Goal: Task Accomplishment & Management: Manage account settings

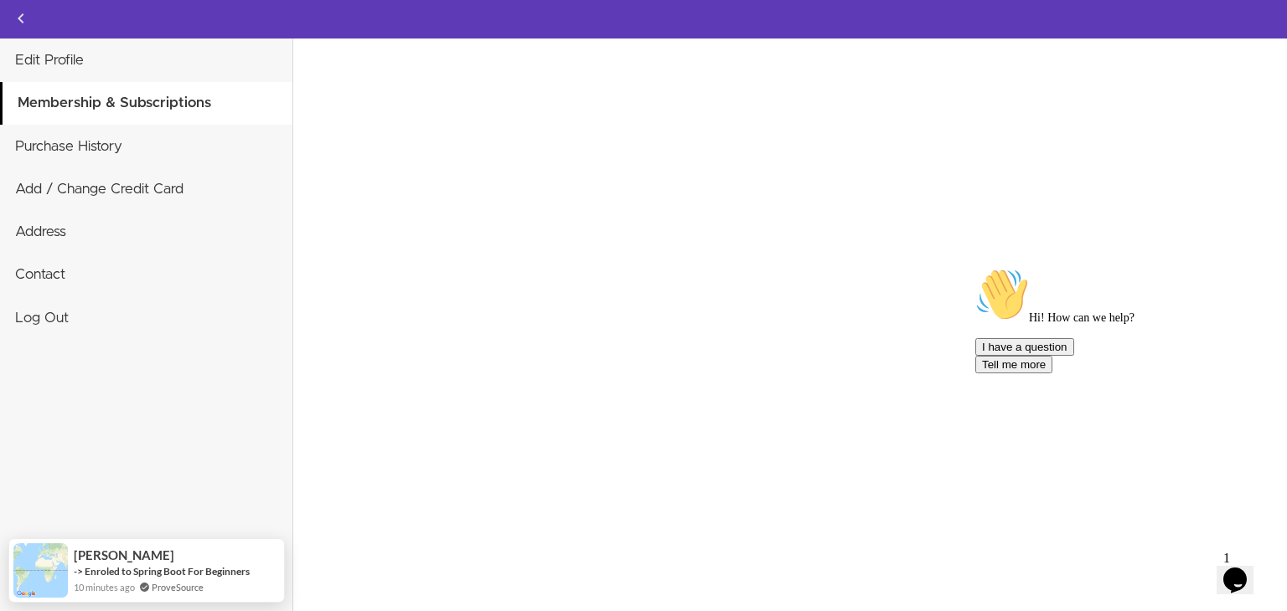
click at [975, 268] on icon "Chat attention grabber" at bounding box center [975, 268] width 0 height 0
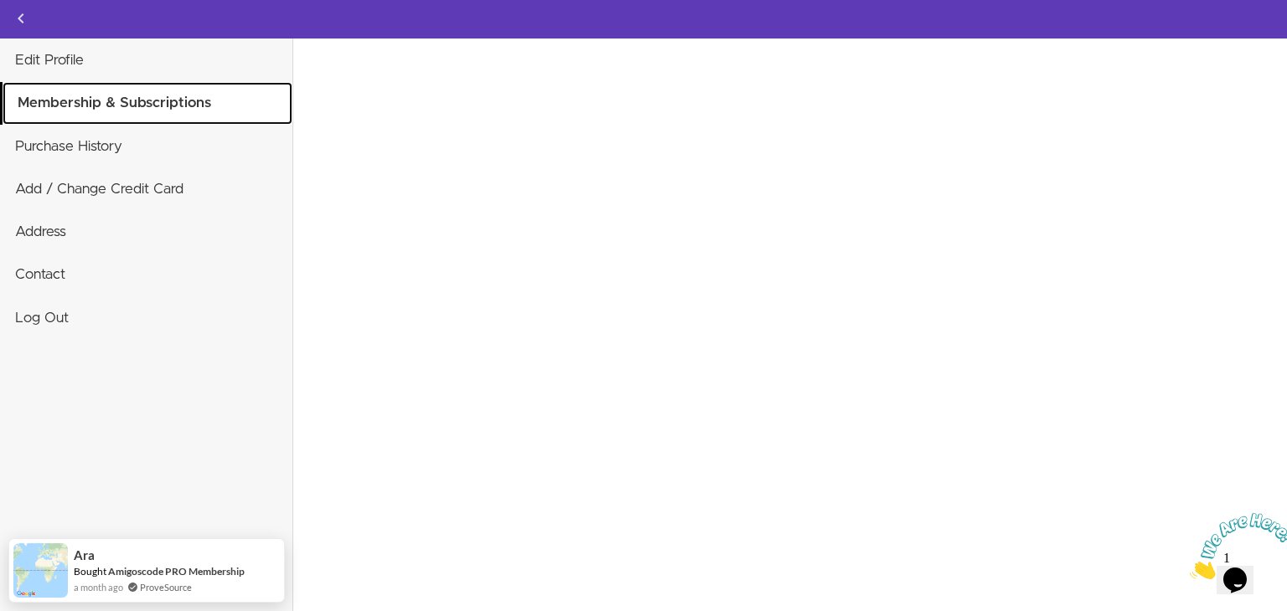
click at [100, 108] on link "Membership & Subscriptions" at bounding box center [148, 103] width 290 height 42
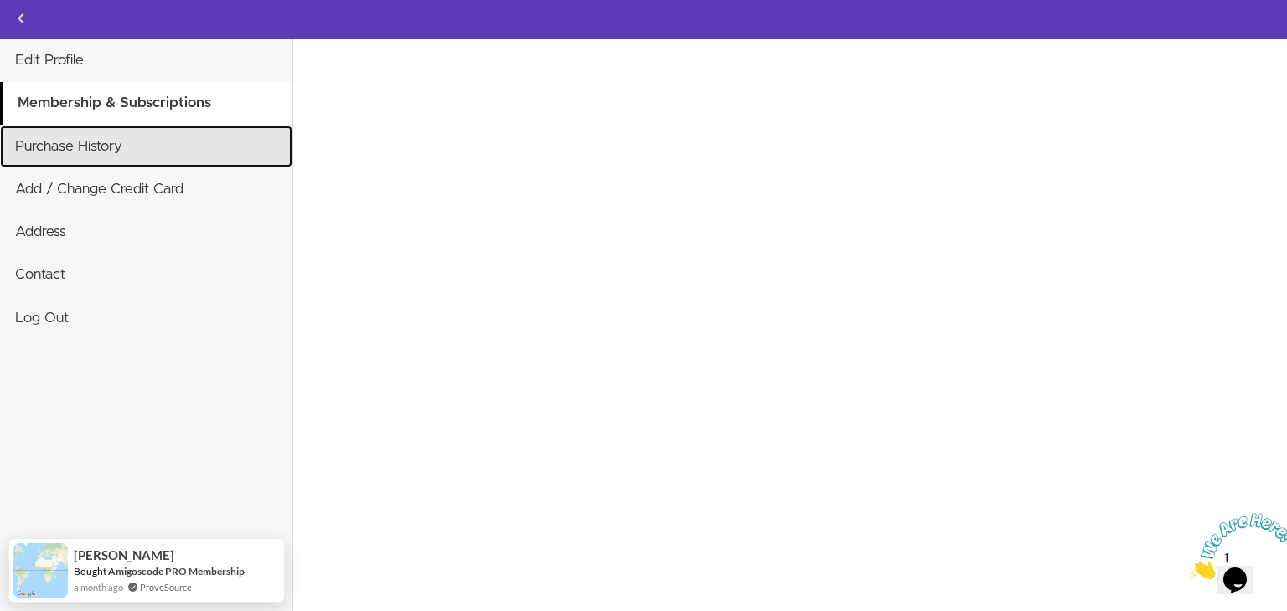
click at [99, 132] on link "Purchase History" at bounding box center [146, 147] width 292 height 42
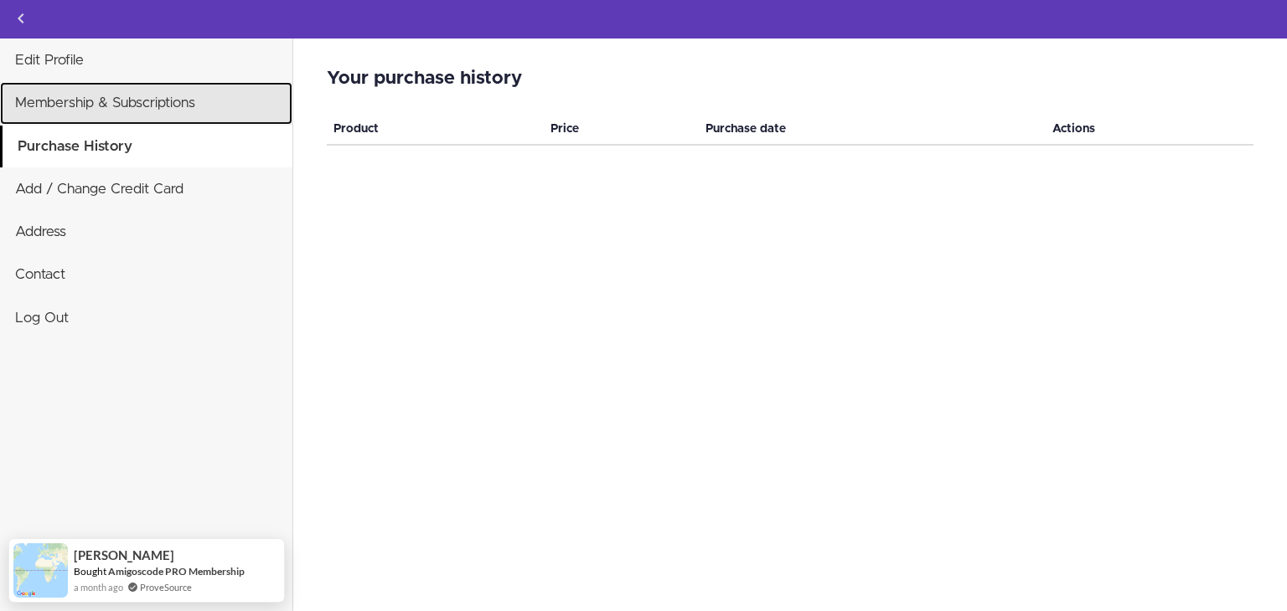
click at [82, 100] on link "Membership & Subscriptions" at bounding box center [146, 103] width 292 height 42
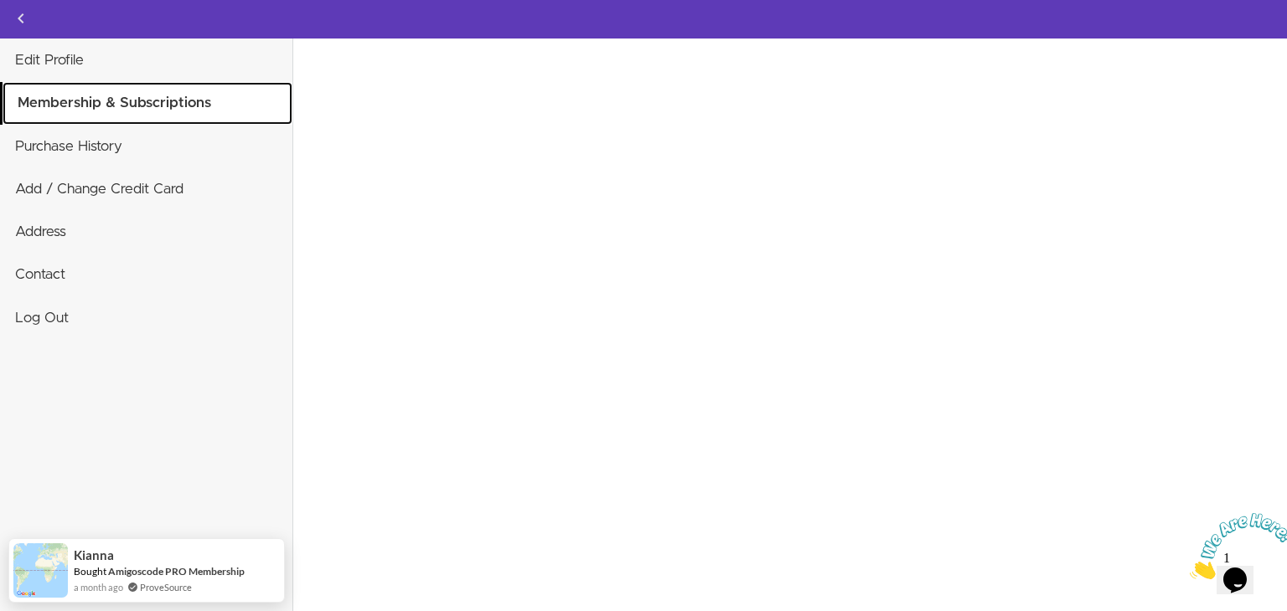
click at [80, 105] on link "Membership & Subscriptions" at bounding box center [148, 103] width 290 height 42
click at [136, 108] on link "Membership & Subscriptions" at bounding box center [148, 103] width 290 height 42
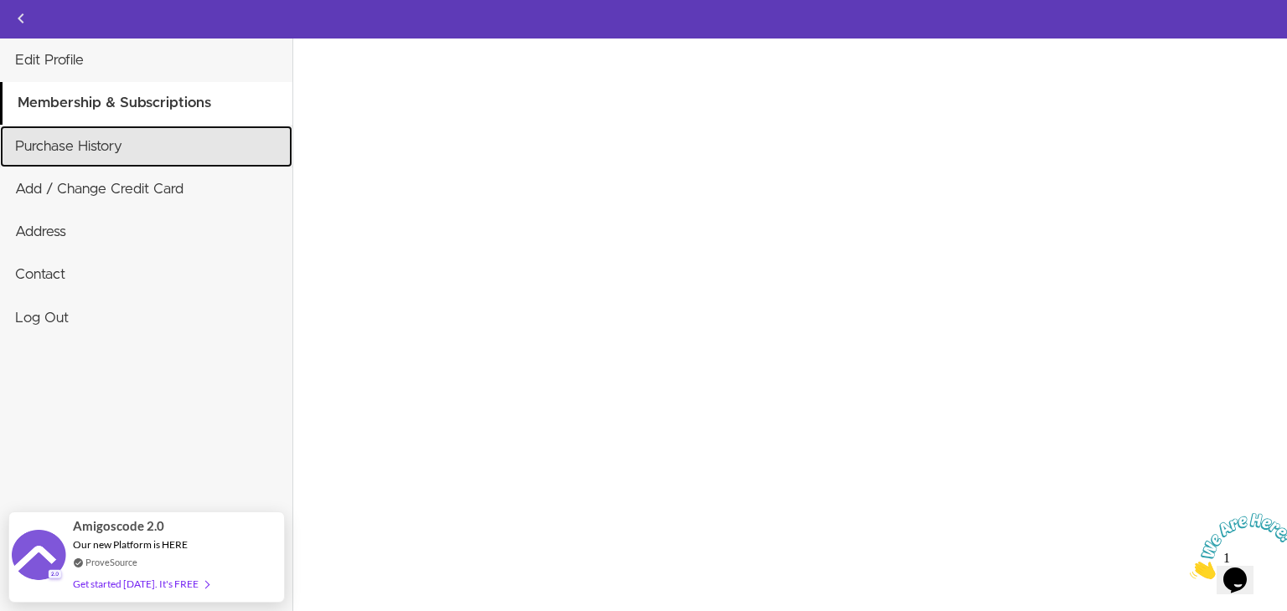
click at [72, 155] on link "Purchase History" at bounding box center [146, 147] width 292 height 42
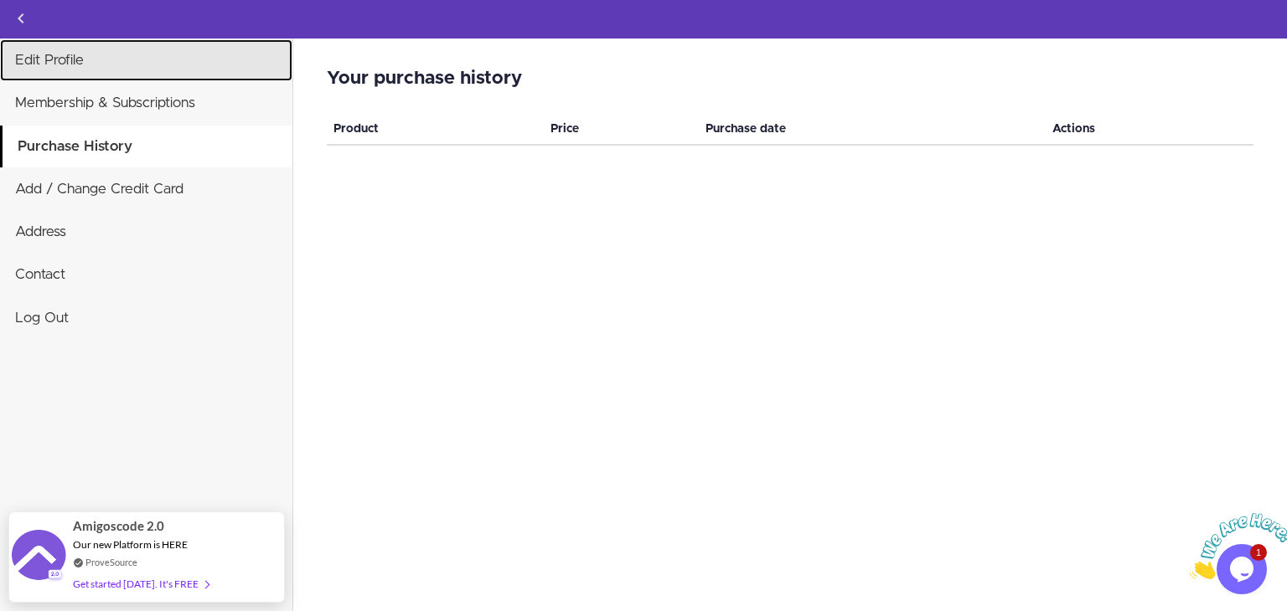
click at [77, 57] on link "Edit Profile" at bounding box center [146, 60] width 292 height 42
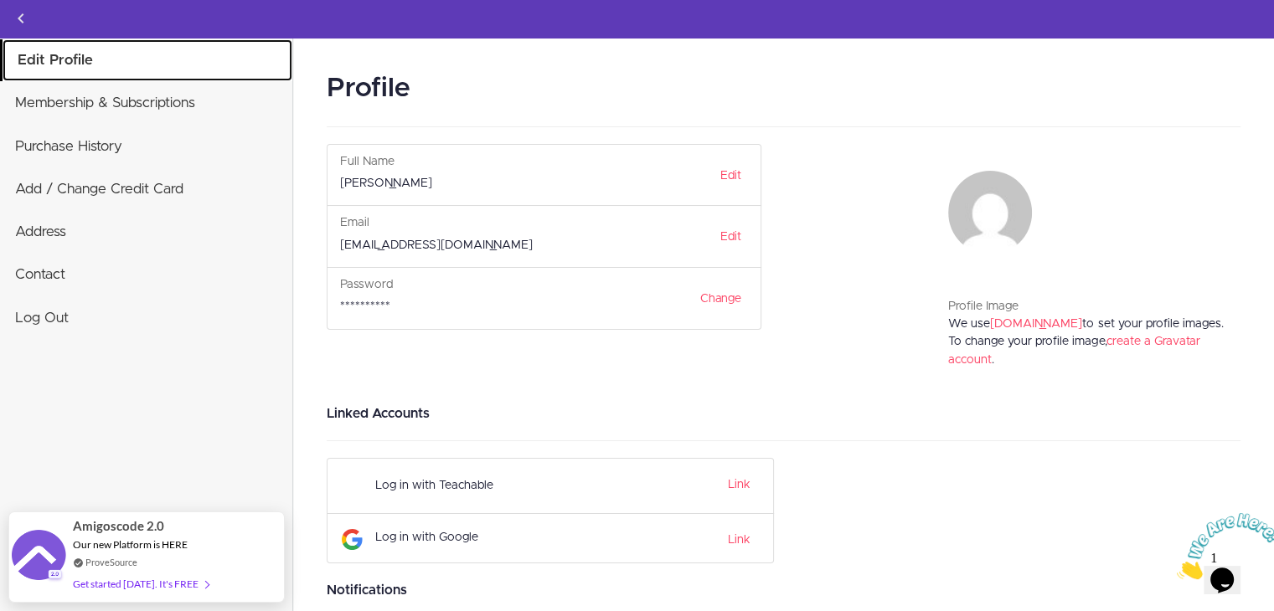
click at [50, 61] on link "Edit Profile" at bounding box center [148, 60] width 290 height 42
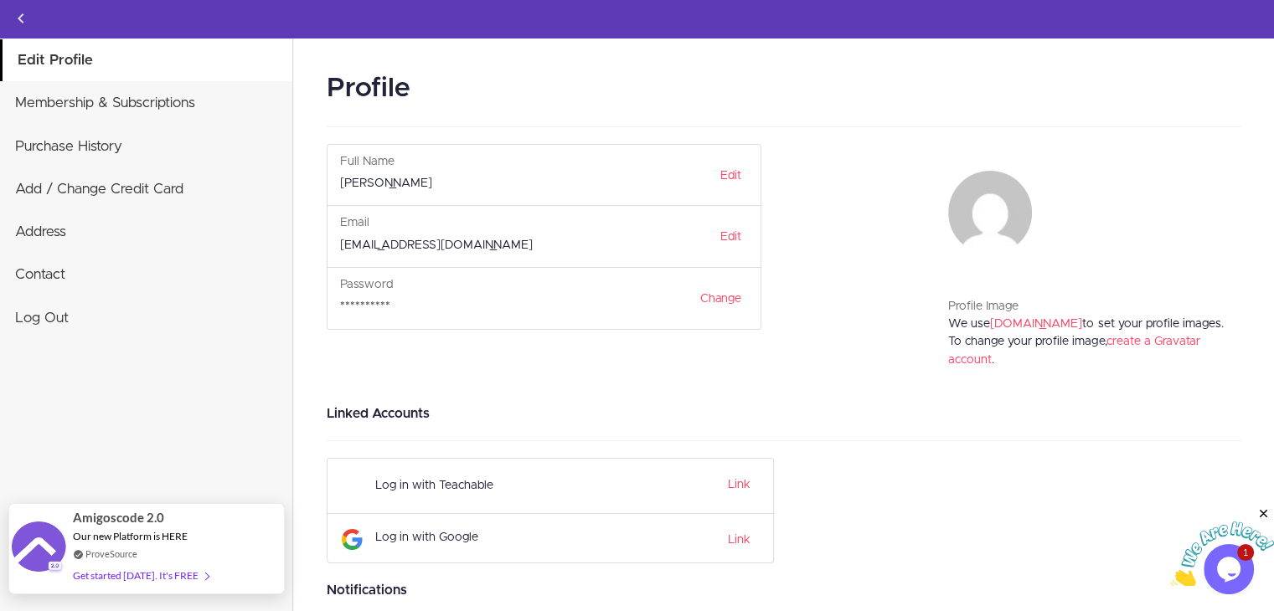
click at [142, 578] on div "Get started today. It's FREE" at bounding box center [141, 575] width 136 height 19
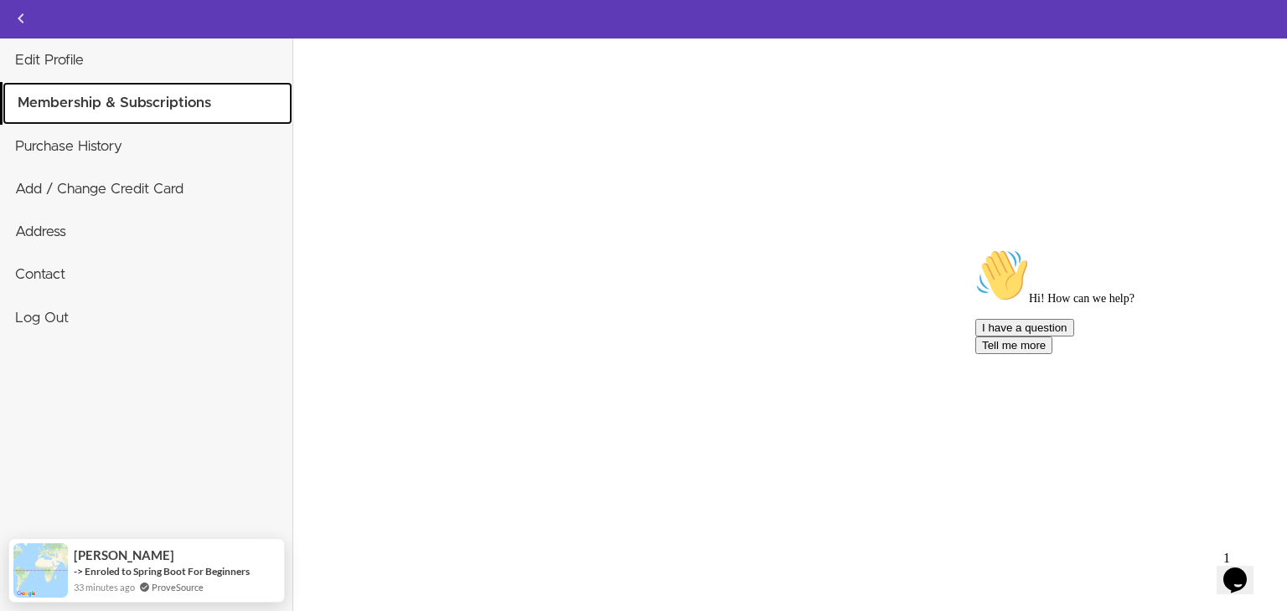
click at [150, 103] on link "Membership & Subscriptions" at bounding box center [148, 103] width 290 height 42
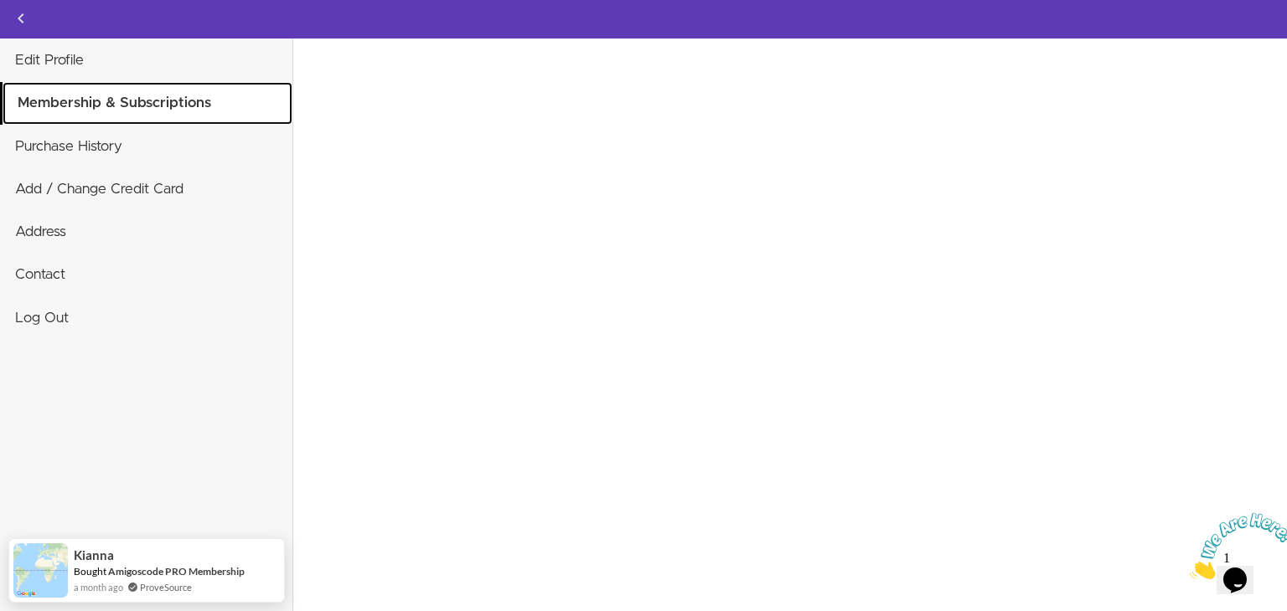
click at [150, 103] on link "Membership & Subscriptions" at bounding box center [148, 103] width 290 height 42
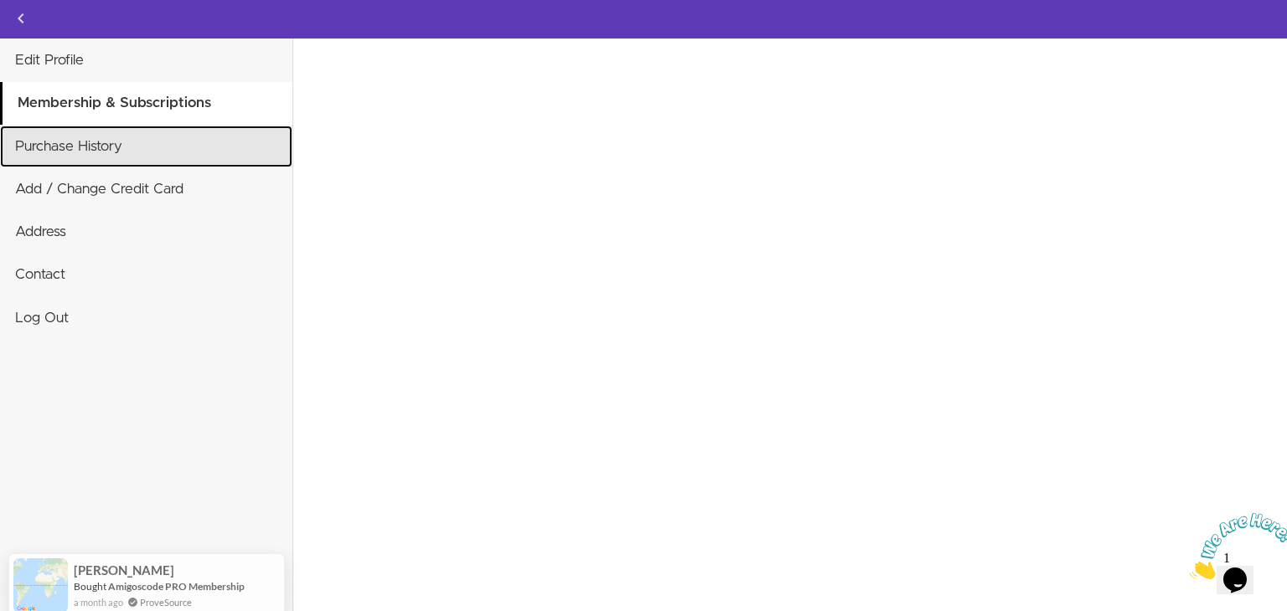
click at [97, 142] on link "Purchase History" at bounding box center [146, 147] width 292 height 42
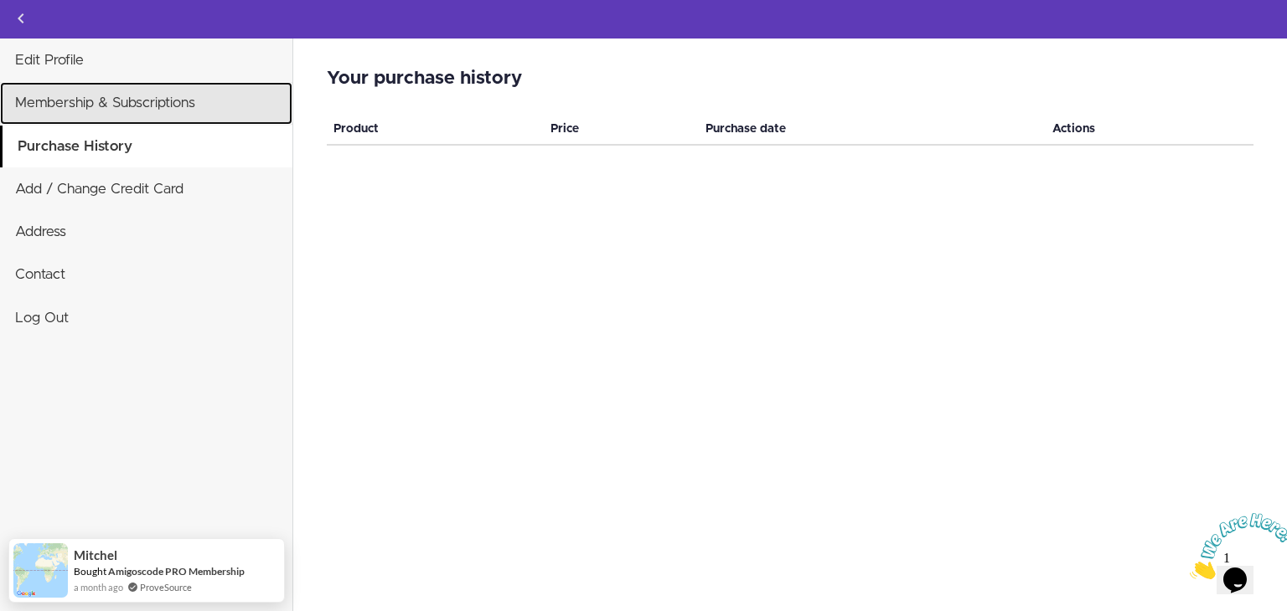
click at [123, 103] on link "Membership & Subscriptions" at bounding box center [146, 103] width 292 height 42
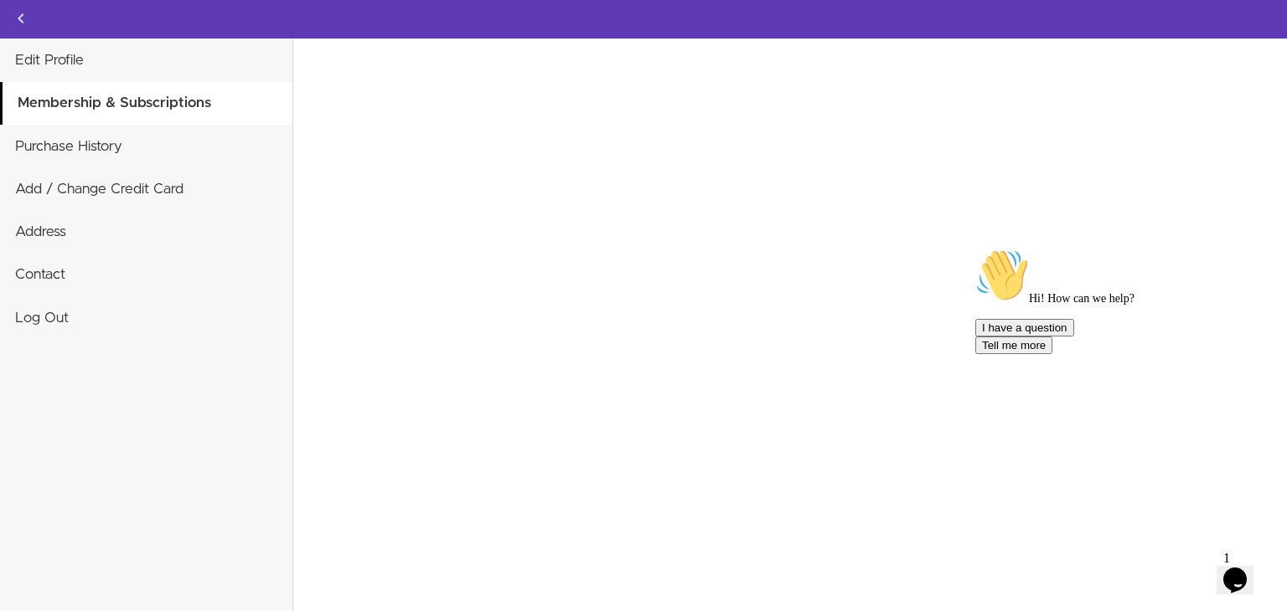
drag, startPoint x: 369, startPoint y: 116, endPoint x: 430, endPoint y: 87, distance: 67.8
click at [372, 118] on div "Invalid card number We could not establish a correct country for tax purposes. …" at bounding box center [789, 325] width 993 height 573
